Goal: Information Seeking & Learning: Learn about a topic

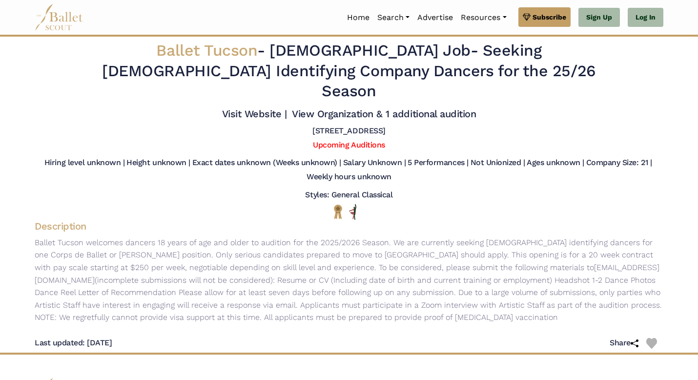
click at [74, 13] on img at bounding box center [59, 17] width 49 height 27
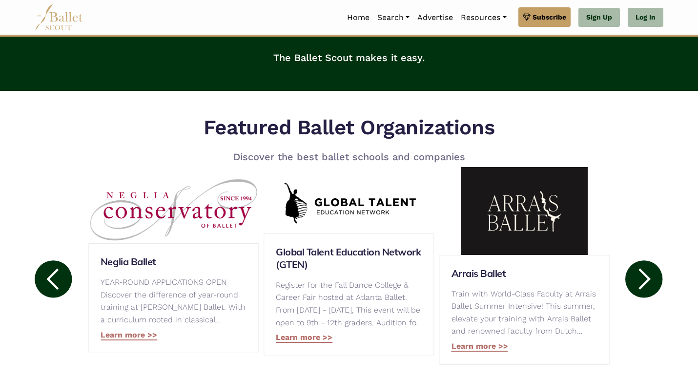
scroll to position [382, 0]
